Goal: Task Accomplishment & Management: Complete application form

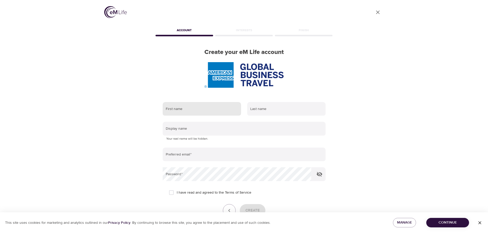
click at [199, 108] on input "text" at bounding box center [202, 109] width 78 height 14
type input "[PERSON_NAME]"
type input "Vun"
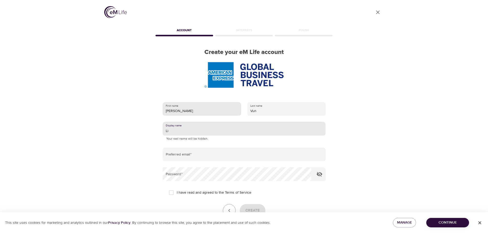
type input "L"
type input "lilgoat"
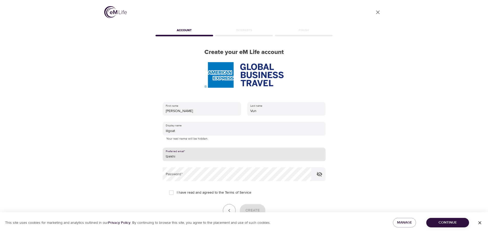
type input "[EMAIL_ADDRESS][DOMAIN_NAME]"
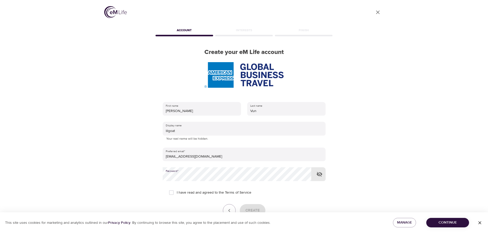
click at [320, 176] on icon "button" at bounding box center [319, 174] width 6 height 5
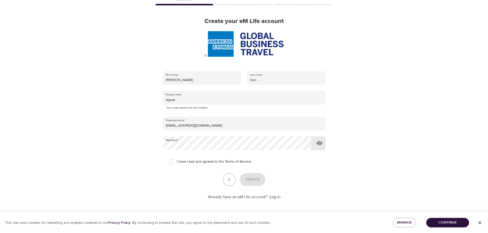
scroll to position [33, 0]
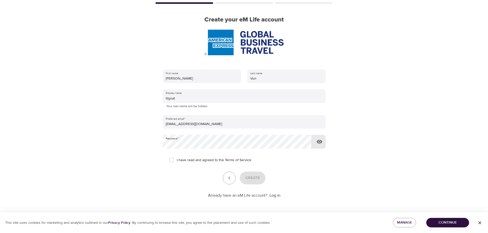
click at [169, 158] on input "I have read and agreed to the Terms of Service" at bounding box center [171, 160] width 11 height 11
checkbox input "true"
click at [254, 178] on span "Create" at bounding box center [252, 178] width 14 height 7
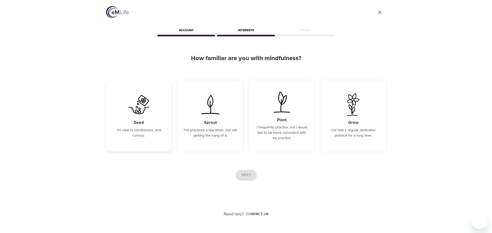
click at [140, 113] on img at bounding box center [139, 104] width 26 height 23
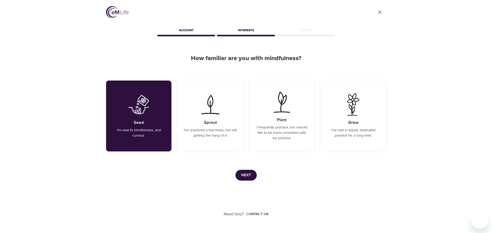
click at [234, 171] on div "Next" at bounding box center [246, 175] width 280 height 11
drag, startPoint x: 247, startPoint y: 176, endPoint x: 257, endPoint y: 176, distance: 9.7
click at [248, 176] on span "Next" at bounding box center [246, 175] width 10 height 7
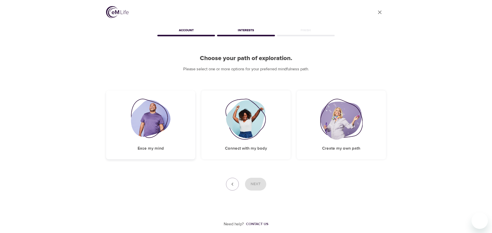
click at [157, 129] on img at bounding box center [151, 119] width 40 height 41
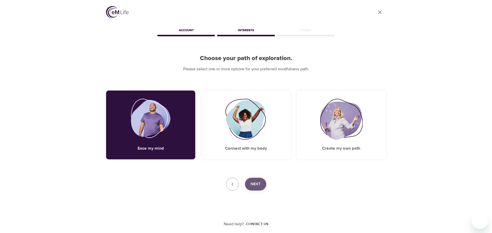
click at [250, 182] on button "Next" at bounding box center [255, 184] width 21 height 13
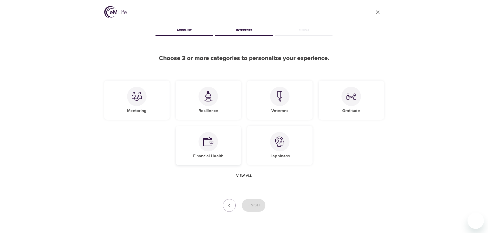
click at [217, 138] on div at bounding box center [207, 141] width 19 height 19
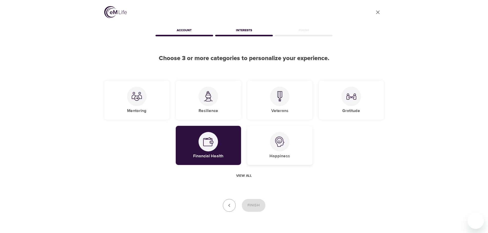
click at [278, 146] on img at bounding box center [279, 142] width 10 height 10
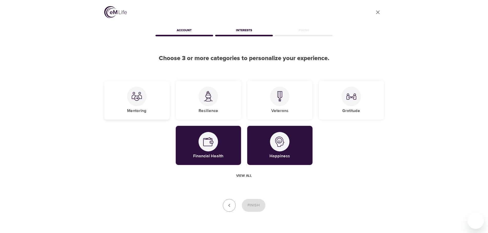
click at [135, 103] on div at bounding box center [136, 96] width 19 height 19
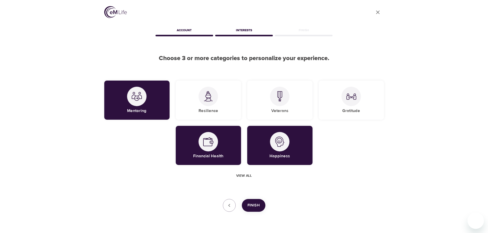
click at [252, 205] on span "Finish" at bounding box center [253, 205] width 12 height 7
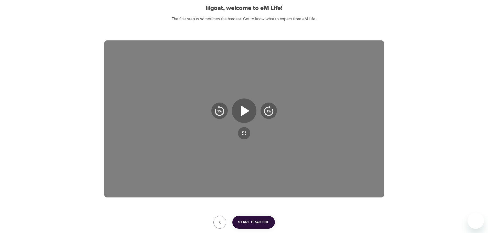
scroll to position [51, 0]
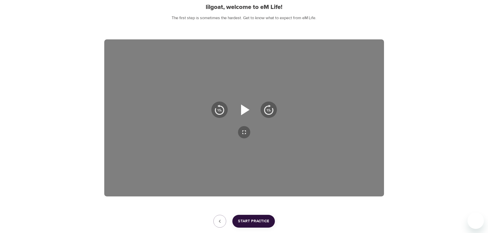
click at [244, 115] on icon "button" at bounding box center [244, 110] width 18 height 18
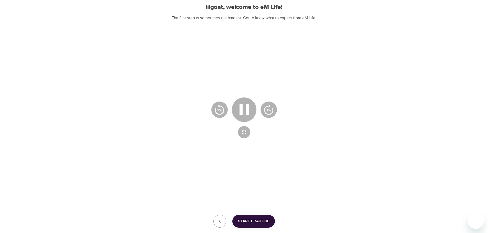
click at [213, 86] on div at bounding box center [244, 117] width 280 height 157
click at [237, 106] on icon "button" at bounding box center [244, 110] width 18 height 18
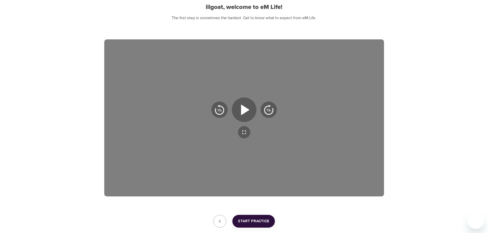
click at [443, 58] on div "User Profile Account Interests Finish lilgoat, welcome to eM Life! The first st…" at bounding box center [244, 107] width 488 height 316
drag, startPoint x: 252, startPoint y: 119, endPoint x: 249, endPoint y: 117, distance: 3.6
click at [250, 118] on div at bounding box center [244, 110] width 70 height 25
click at [249, 117] on icon "button" at bounding box center [244, 110] width 18 height 18
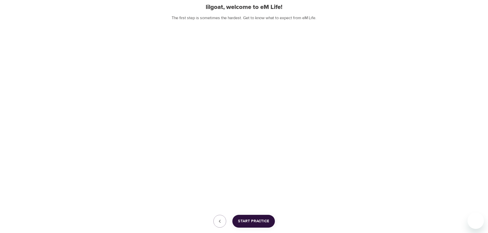
click at [265, 224] on span "Start Practice" at bounding box center [253, 221] width 31 height 7
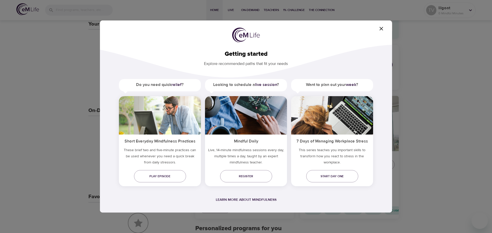
click at [383, 28] on icon "button" at bounding box center [381, 29] width 6 height 6
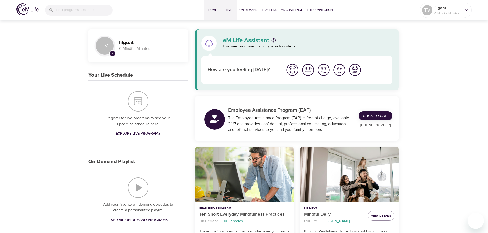
click at [229, 13] on button "Live" at bounding box center [229, 10] width 16 height 20
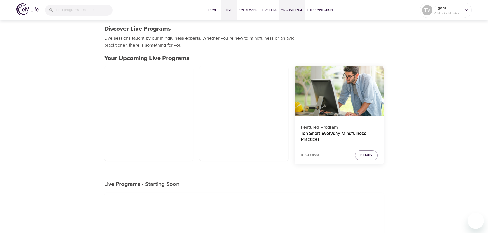
click at [287, 9] on span "1% Challenge" at bounding box center [292, 9] width 22 height 5
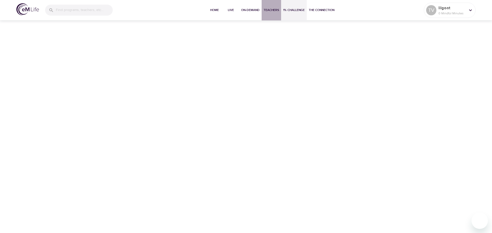
click at [266, 12] on span "Teachers" at bounding box center [270, 9] width 15 height 5
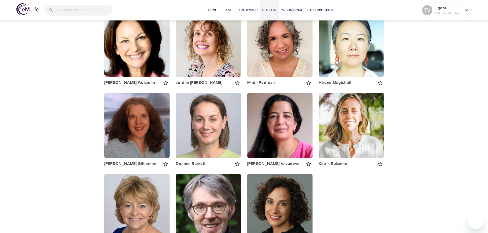
scroll to position [487, 0]
